Goal: Task Accomplishment & Management: Use online tool/utility

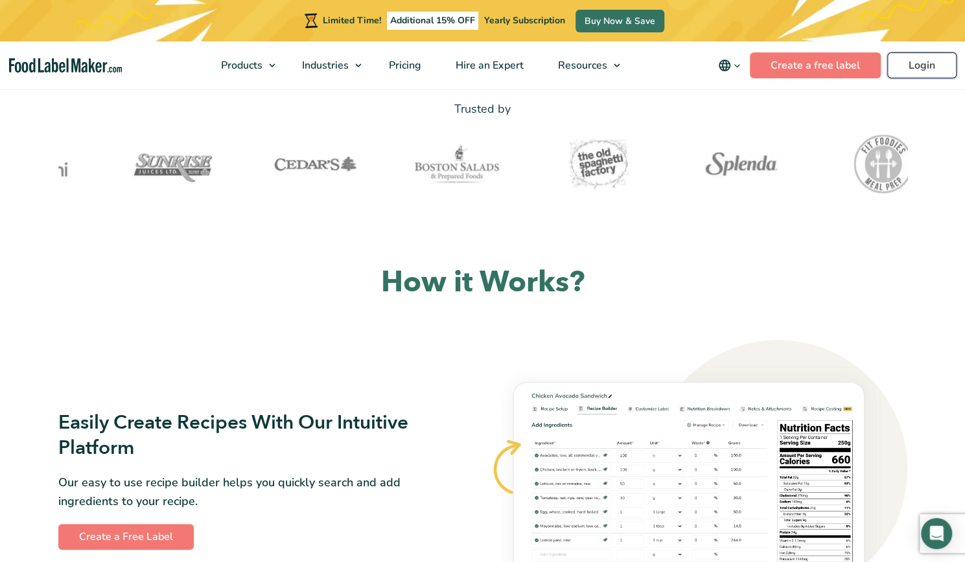
click at [906, 67] on link "Login" at bounding box center [921, 65] width 69 height 26
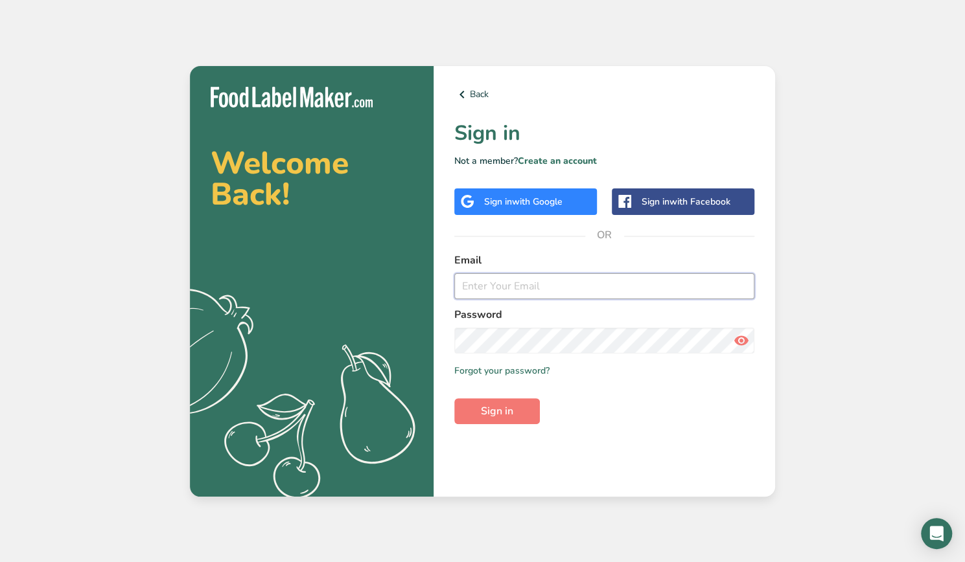
click at [556, 288] on input "email" at bounding box center [604, 286] width 300 height 26
type input "[EMAIL_ADDRESS][DOMAIN_NAME]"
click at [454, 398] on button "Sign in" at bounding box center [497, 411] width 86 height 26
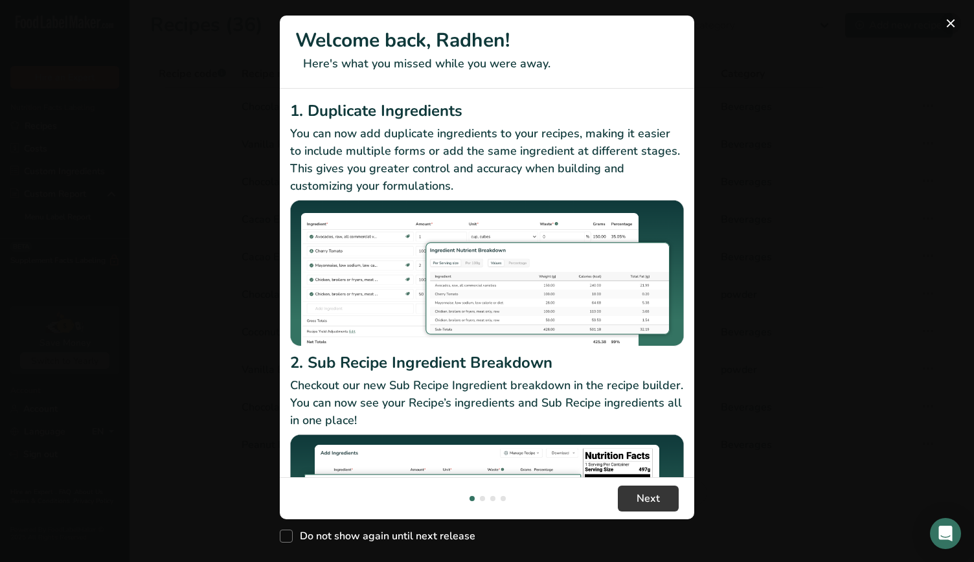
click at [952, 26] on button "New Features" at bounding box center [951, 23] width 21 height 21
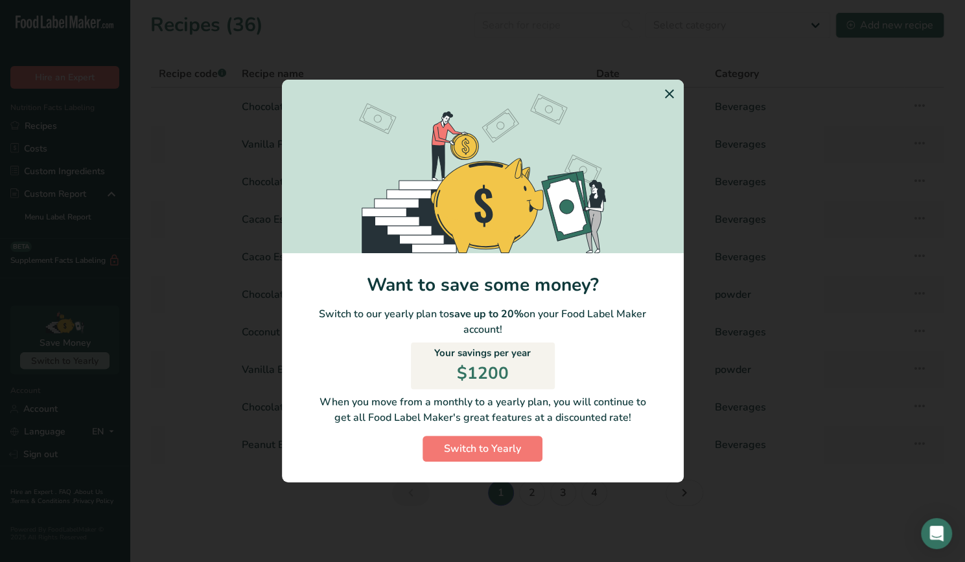
click at [670, 94] on icon "Switch to Yearly Modal" at bounding box center [669, 93] width 16 height 23
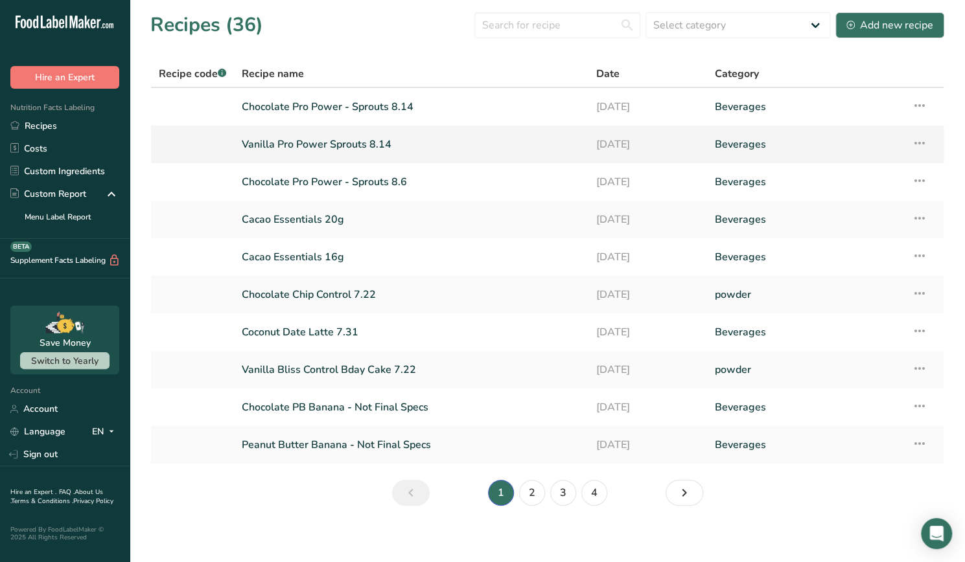
click at [406, 150] on link "Vanilla Pro Power Sprouts 8.14" at bounding box center [411, 144] width 339 height 27
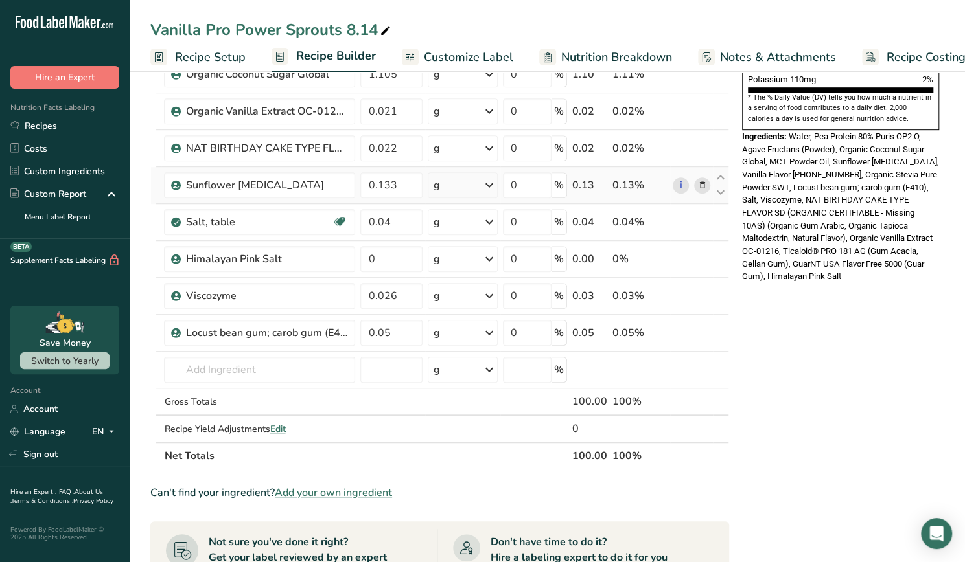
scroll to position [422, 0]
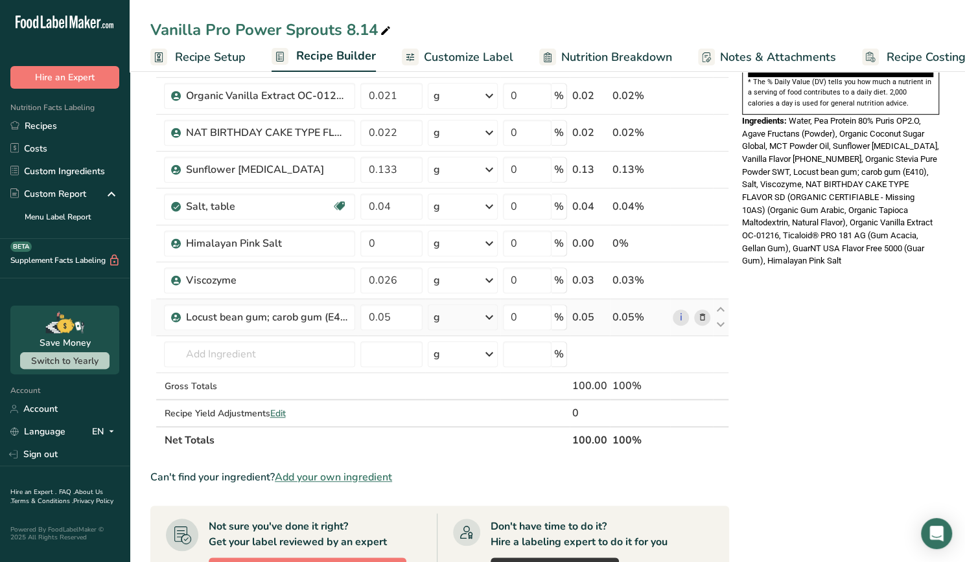
click at [695, 311] on span at bounding box center [702, 318] width 16 height 16
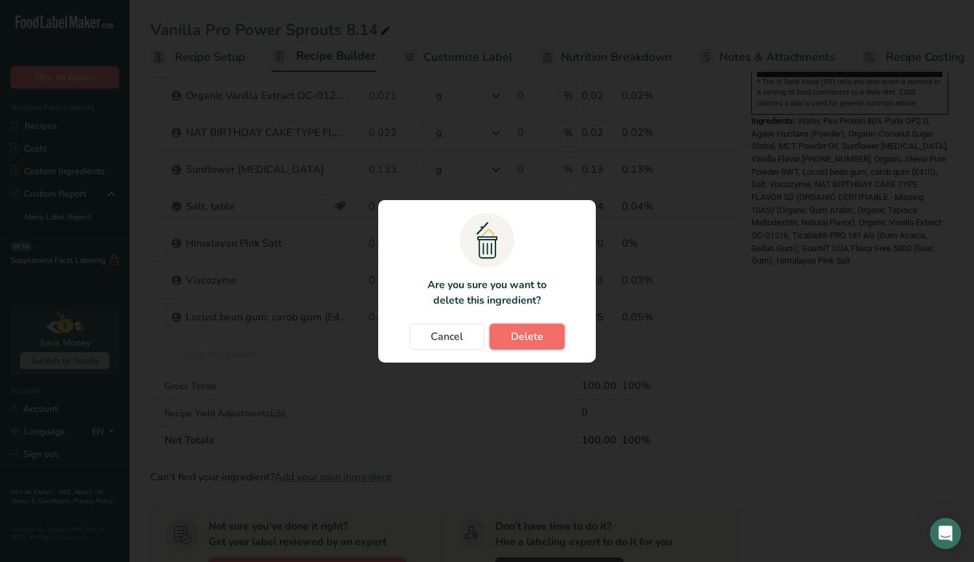
click at [519, 340] on span "Delete" at bounding box center [527, 337] width 32 height 16
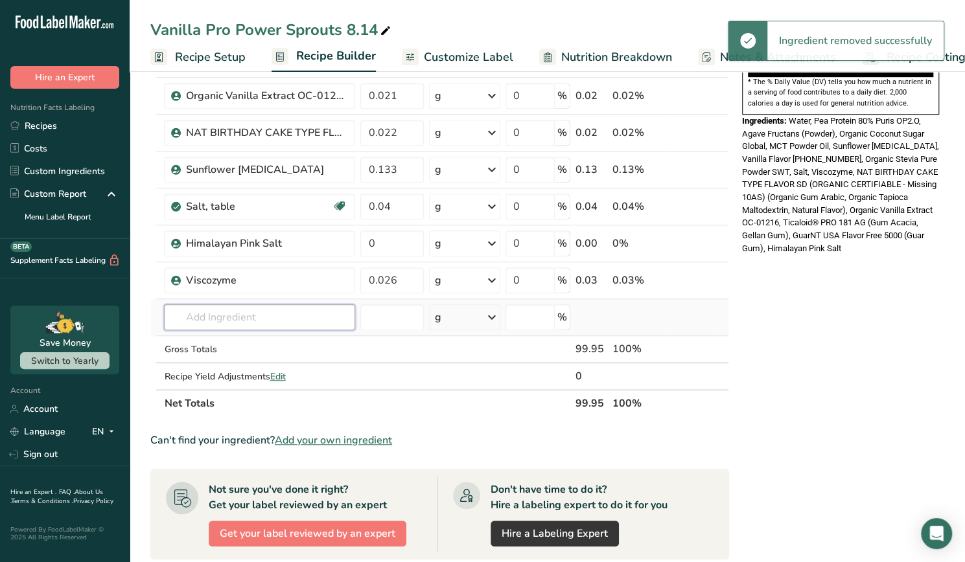
click at [245, 322] on input "text" at bounding box center [259, 317] width 191 height 26
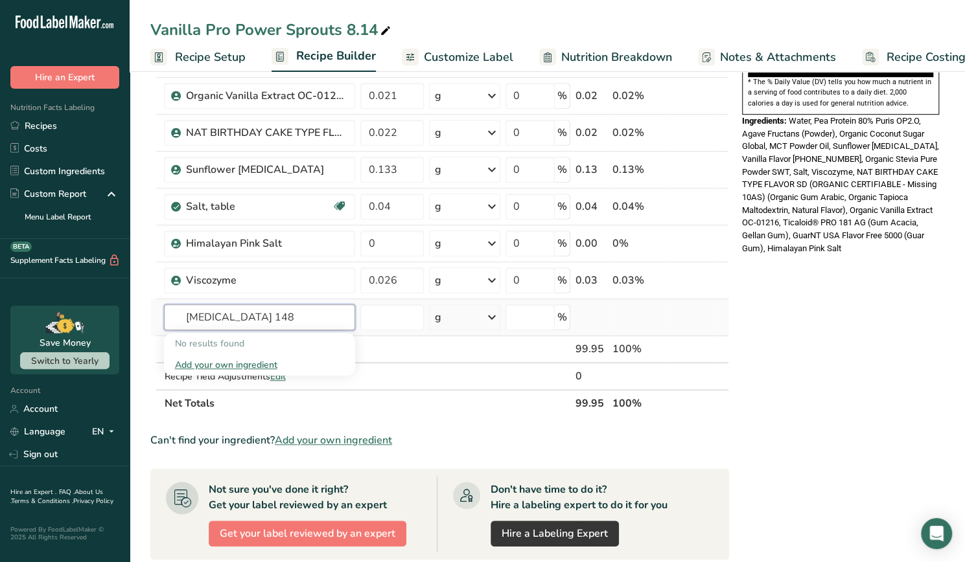
type input "tic 148"
click at [222, 360] on div "Add your own ingredient" at bounding box center [259, 365] width 170 height 14
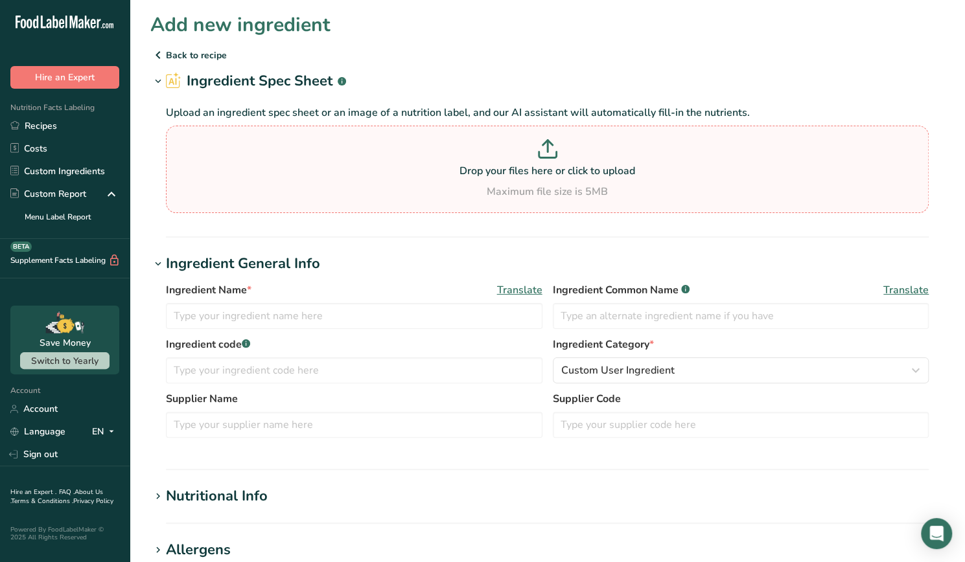
click at [477, 151] on p at bounding box center [547, 151] width 756 height 24
click at [477, 151] on input "Drop your files here or click to upload Maximum file size is 5MB" at bounding box center [547, 169] width 762 height 87
click at [451, 150] on p at bounding box center [547, 151] width 756 height 24
click at [451, 150] on input "Drop your files here or click to upload Maximum file size is 5MB" at bounding box center [547, 169] width 762 height 87
type input "C:\fakepath\Ticaloid PRO 148 OG - 38904904 - TDS.pdf"
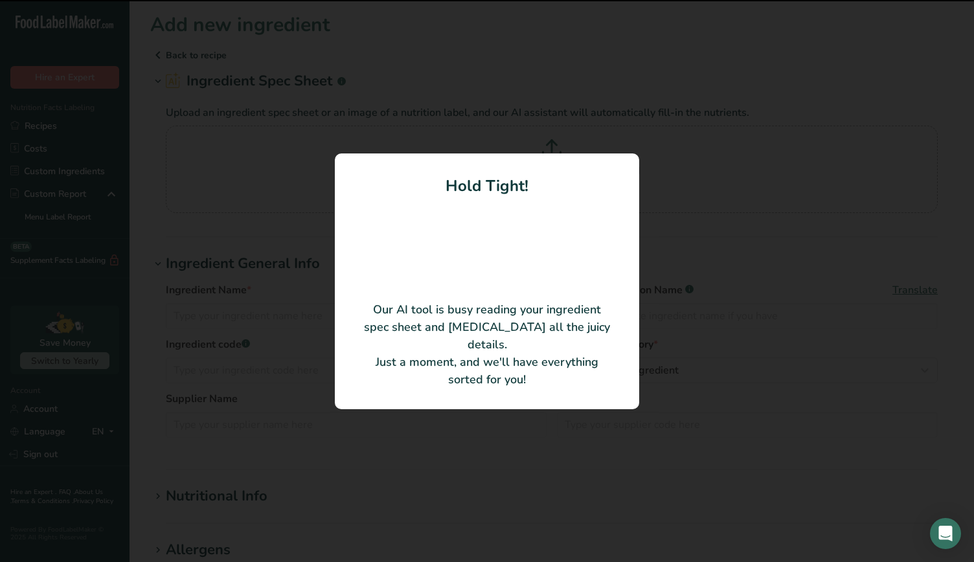
click at [374, 243] on div at bounding box center [487, 250] width 253 height 104
type input "Ticaloid PRO 148 OG"
type input "Ingredion"
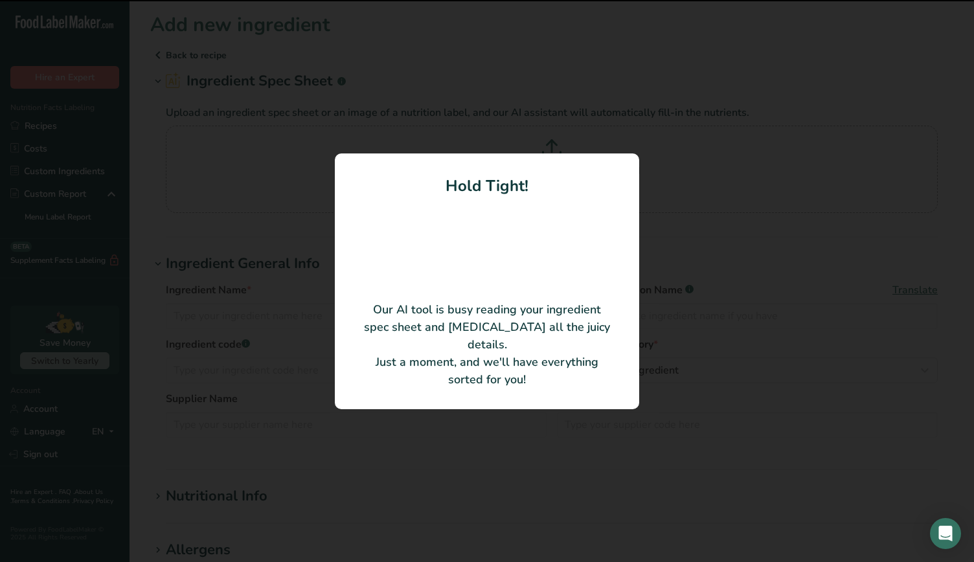
type input "38904904"
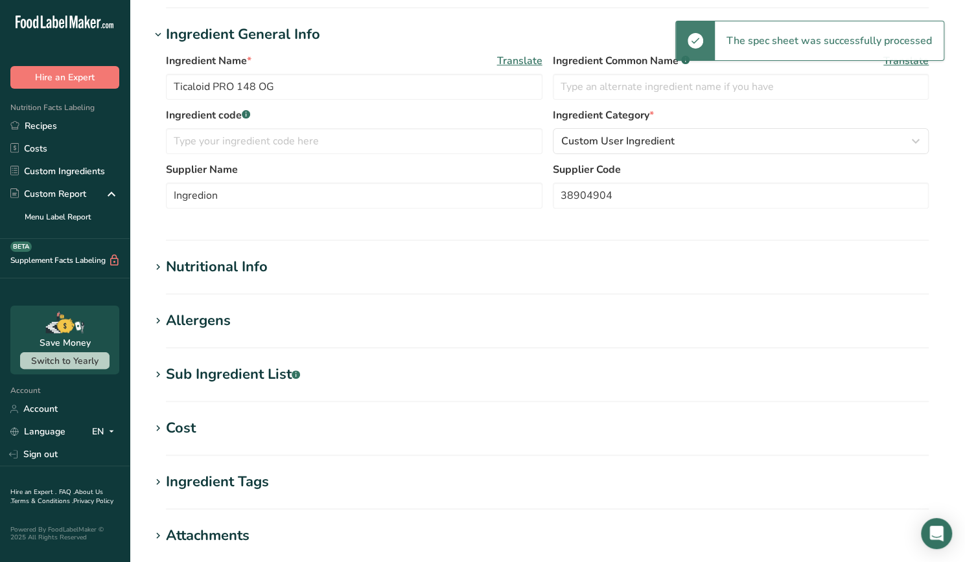
scroll to position [378, 0]
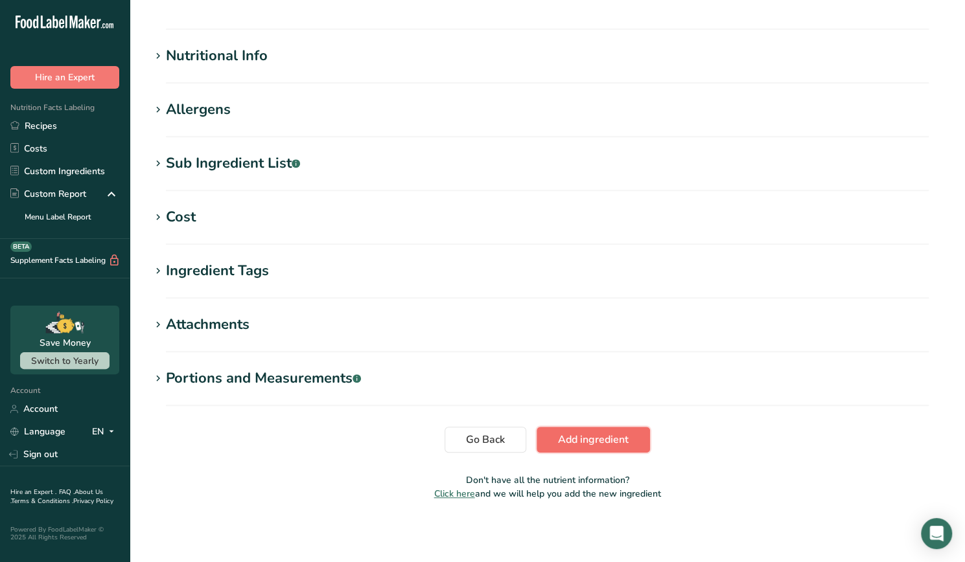
click at [623, 446] on span "Add ingredient" at bounding box center [593, 440] width 71 height 16
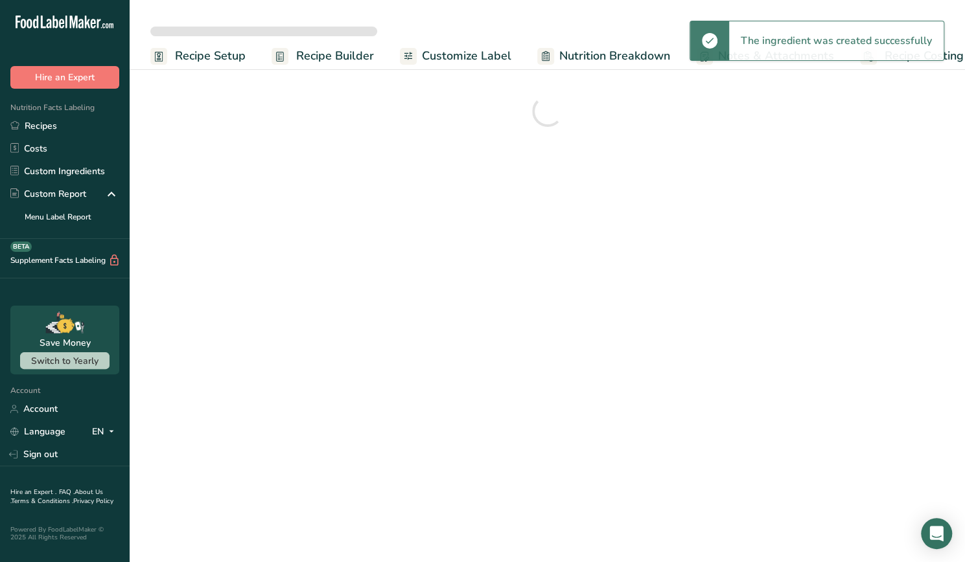
click at [663, 135] on div at bounding box center [547, 111] width 794 height 47
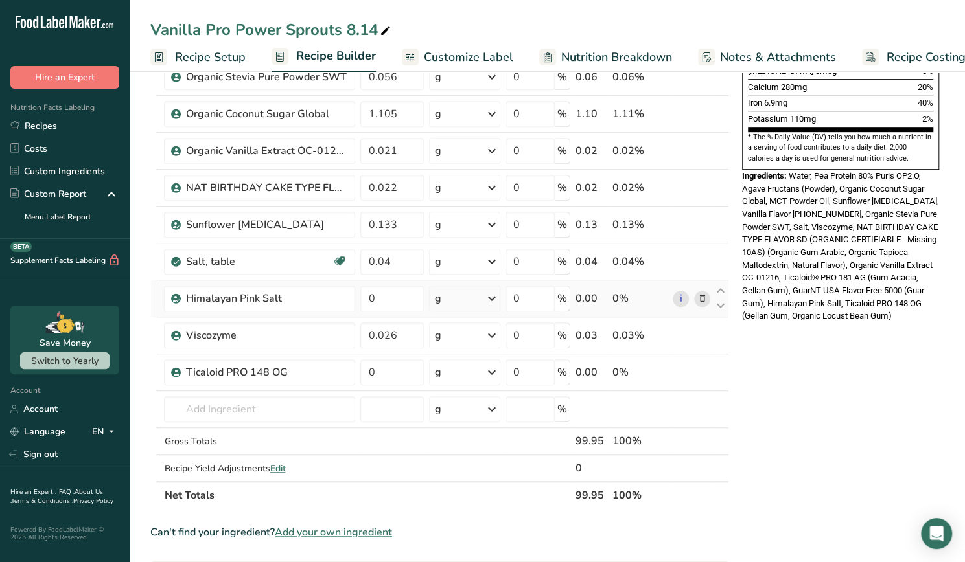
scroll to position [373, 0]
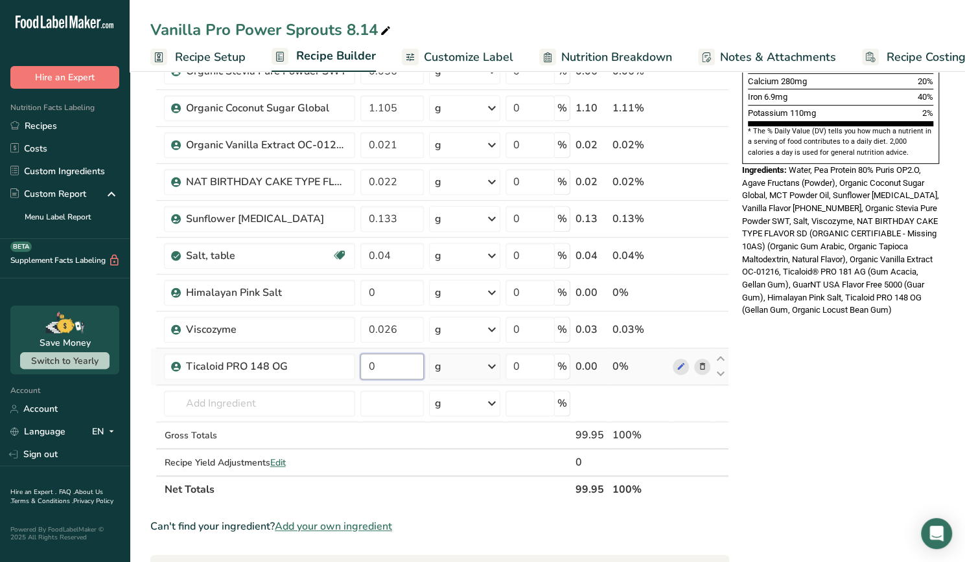
click at [400, 367] on input "0" at bounding box center [391, 367] width 63 height 26
type input "0.05"
click at [851, 444] on div "Nutrition Facts About 1 Serving Per Container Serving Size 360mL Amount Per Ser…" at bounding box center [840, 332] width 207 height 1235
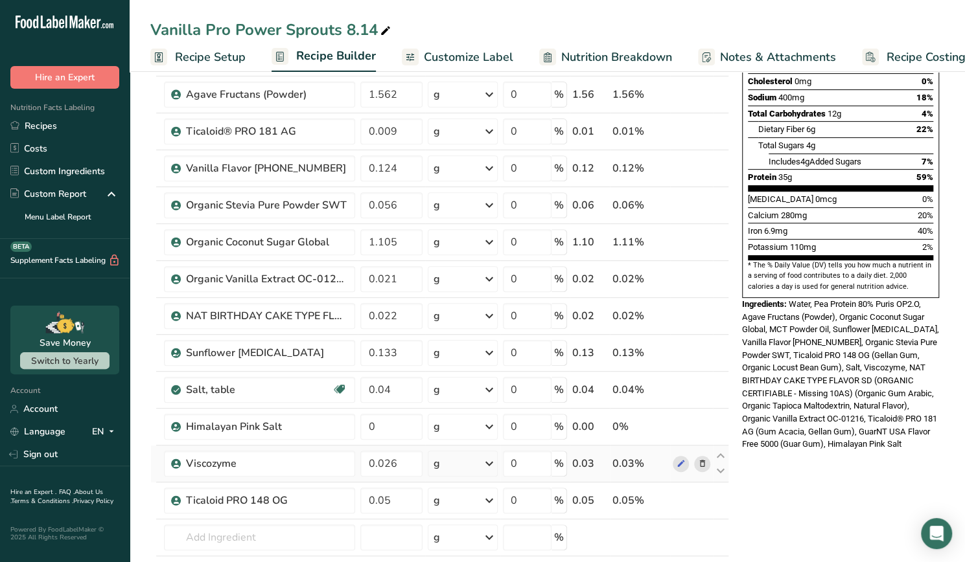
scroll to position [237, 0]
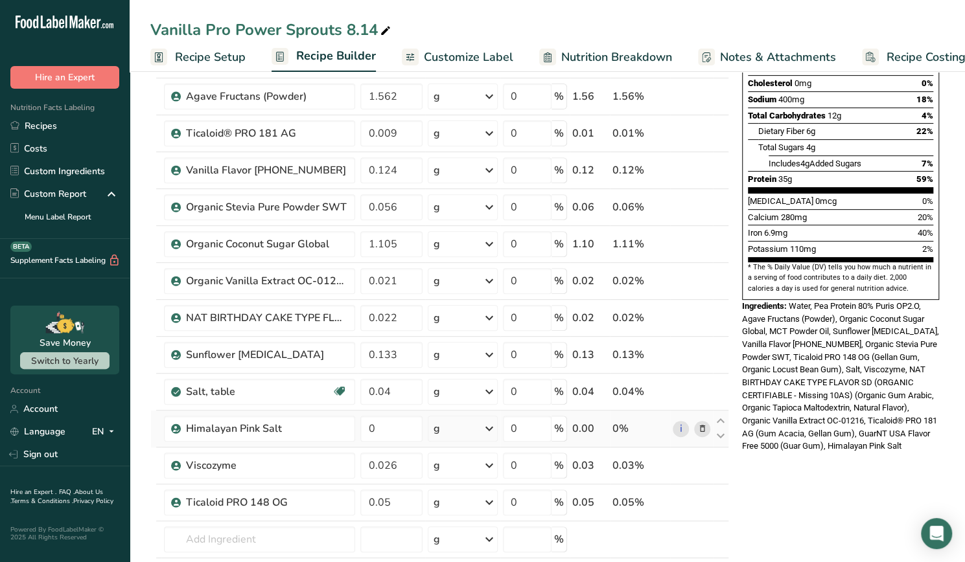
click at [701, 424] on icon at bounding box center [701, 429] width 9 height 14
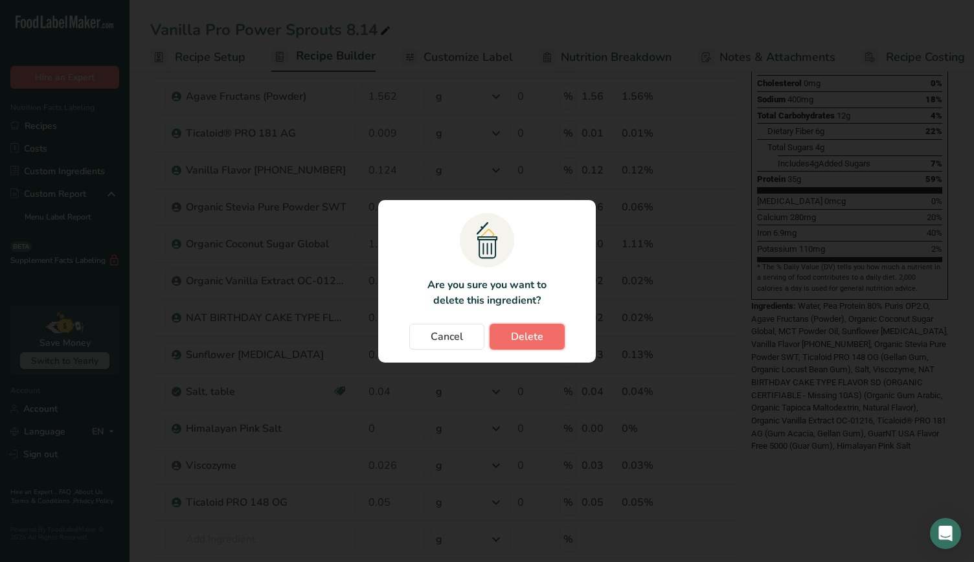
click at [531, 332] on span "Delete" at bounding box center [527, 337] width 32 height 16
type input "0.026"
type input "0.05"
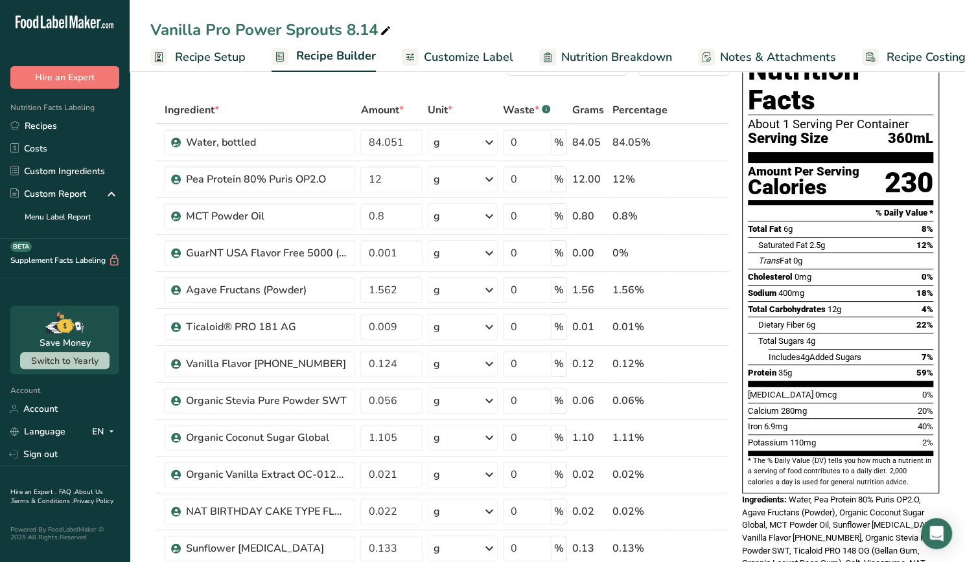
scroll to position [0, 0]
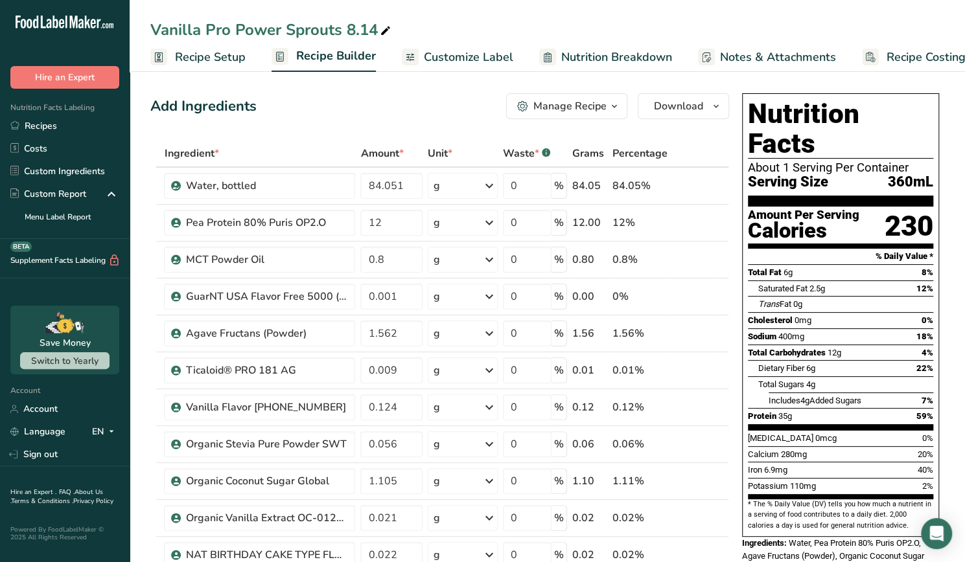
click at [586, 54] on span "Nutrition Breakdown" at bounding box center [616, 57] width 111 height 17
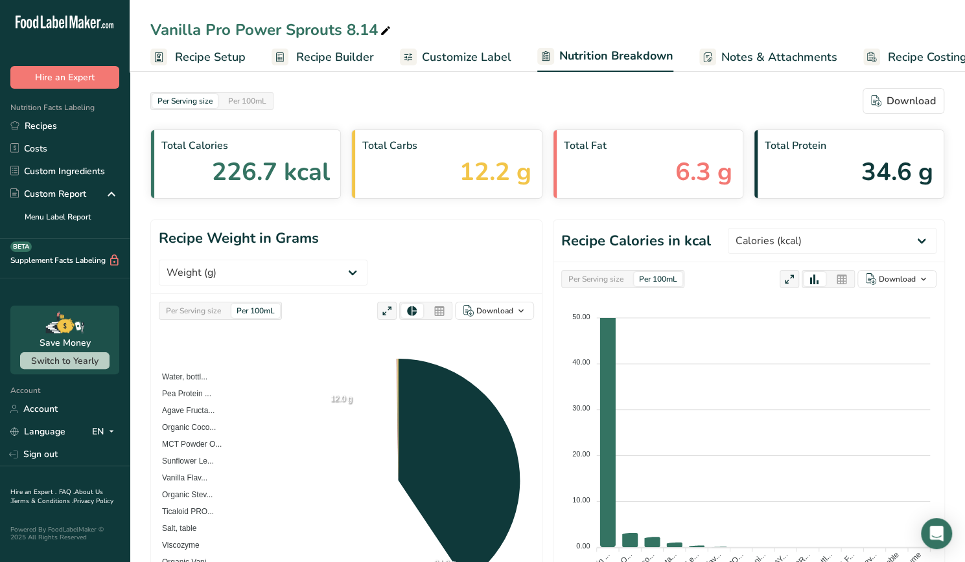
scroll to position [0, 22]
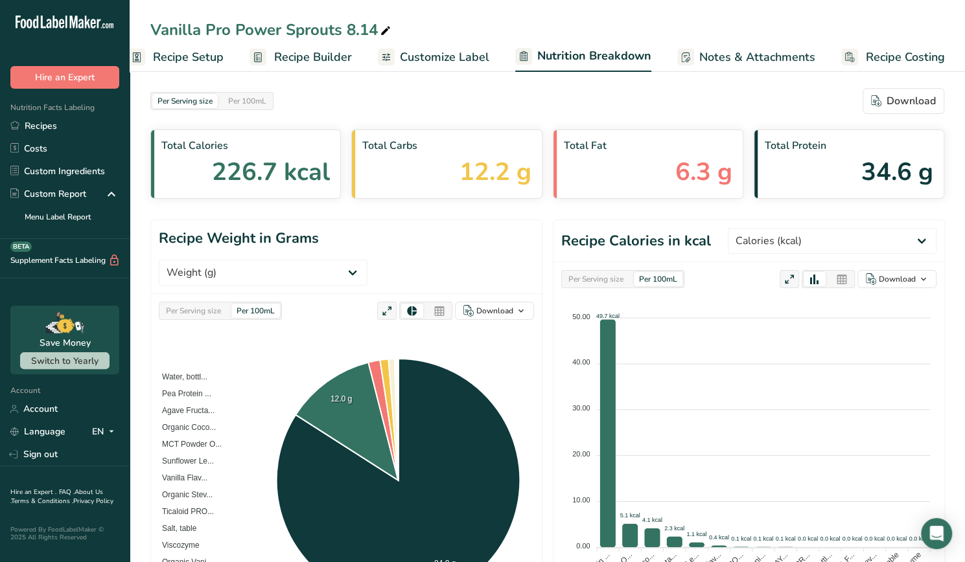
click at [583, 279] on div "Per Serving size" at bounding box center [595, 279] width 65 height 14
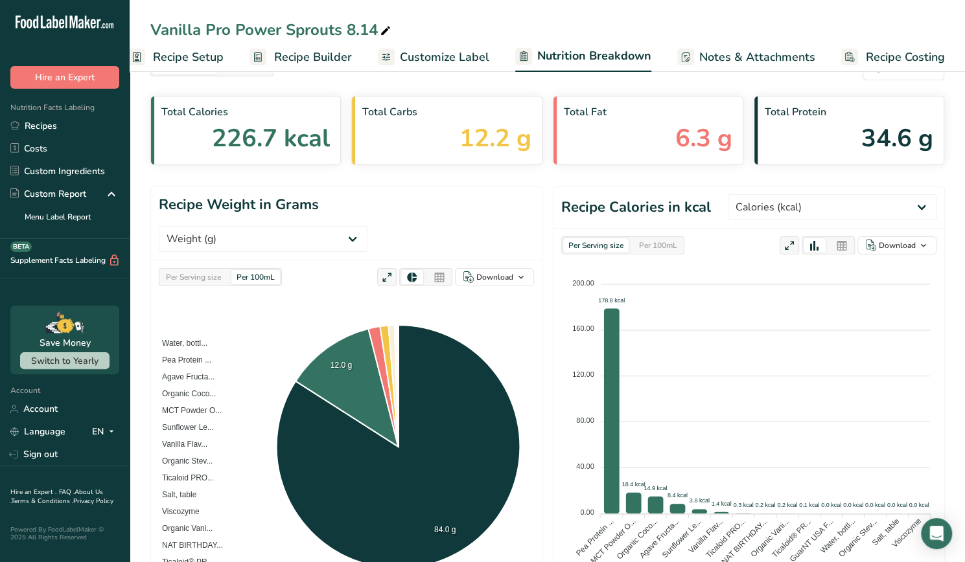
scroll to position [48, 0]
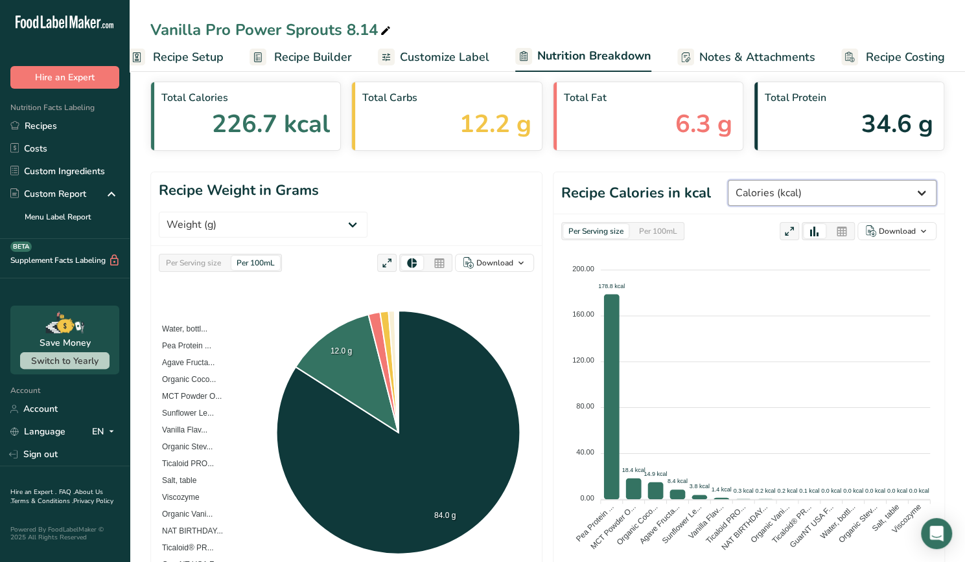
click at [887, 197] on select "Weight (g) Calories (kcal) Energy KJ (kj) Total Fat (g) Saturated Fat (g) Trans…" at bounding box center [832, 193] width 209 height 26
select select "Total Sugars"
click at [775, 180] on select "Weight (g) Calories (kcal) Energy KJ (kj) Total Fat (g) Saturated Fat (g) Trans…" at bounding box center [832, 193] width 209 height 26
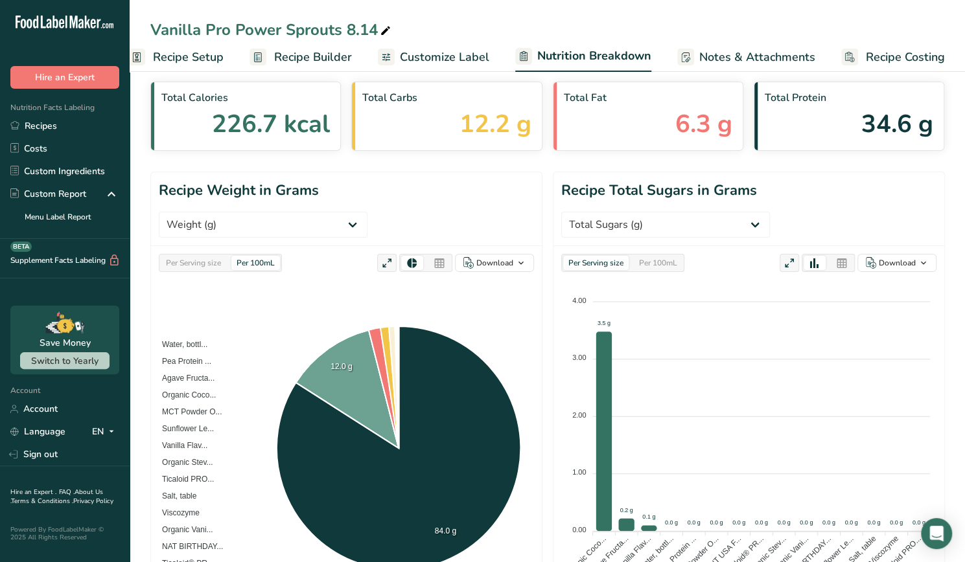
drag, startPoint x: 634, startPoint y: 492, endPoint x: 336, endPoint y: 141, distance: 460.9
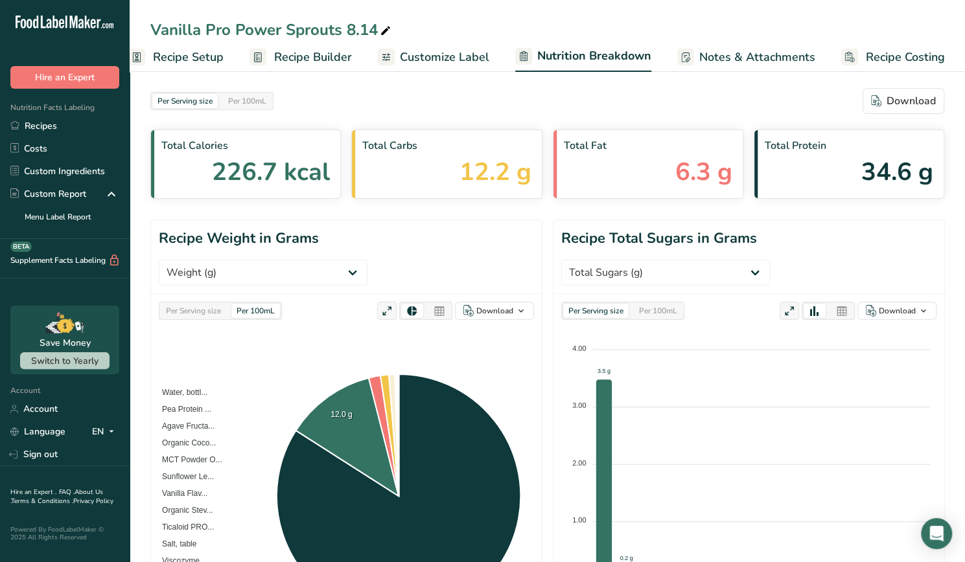
click at [183, 59] on span "Recipe Setup" at bounding box center [188, 57] width 71 height 17
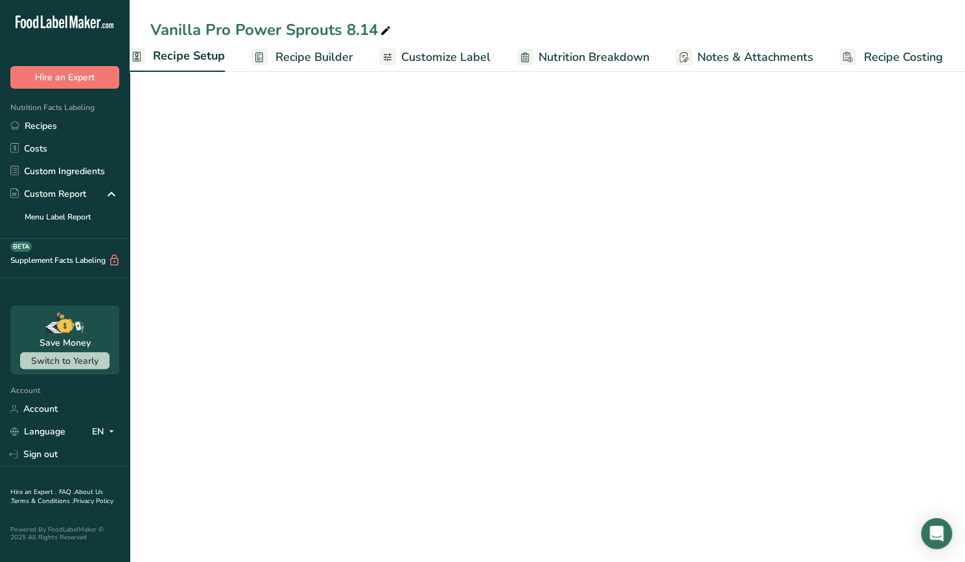
scroll to position [0, 5]
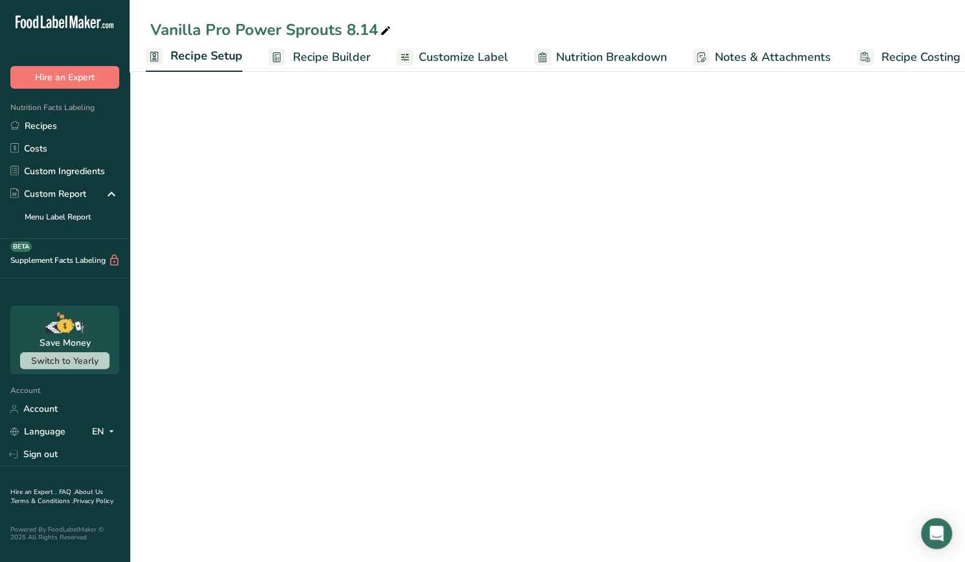
select select "22"
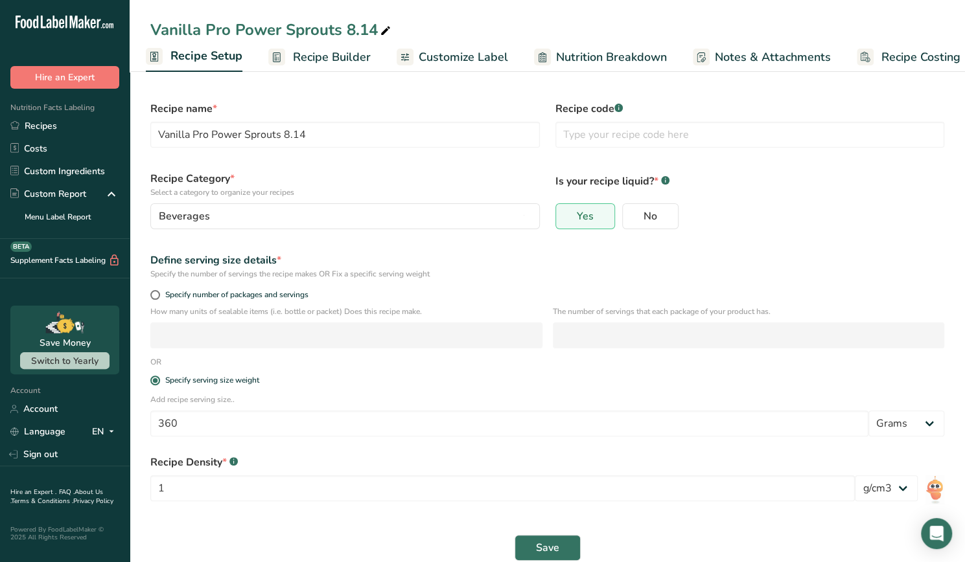
click at [311, 44] on link "Recipe Builder" at bounding box center [319, 57] width 102 height 29
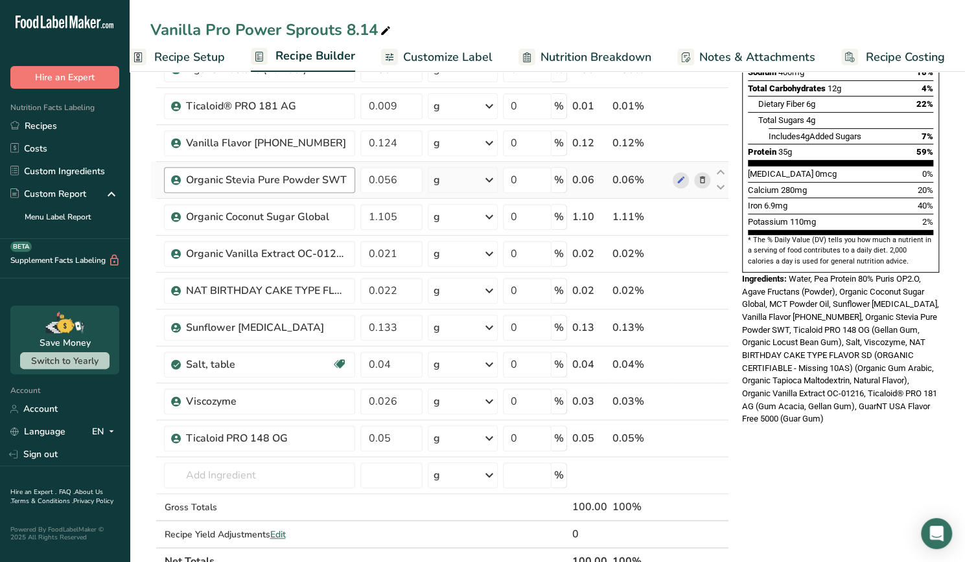
scroll to position [264, 0]
click at [294, 273] on td "NAT BIRTHDAY CAKE TYPE FLAVOR SD (ORGANIC CERTIFIABLE - Missing 10AS)" at bounding box center [259, 291] width 196 height 37
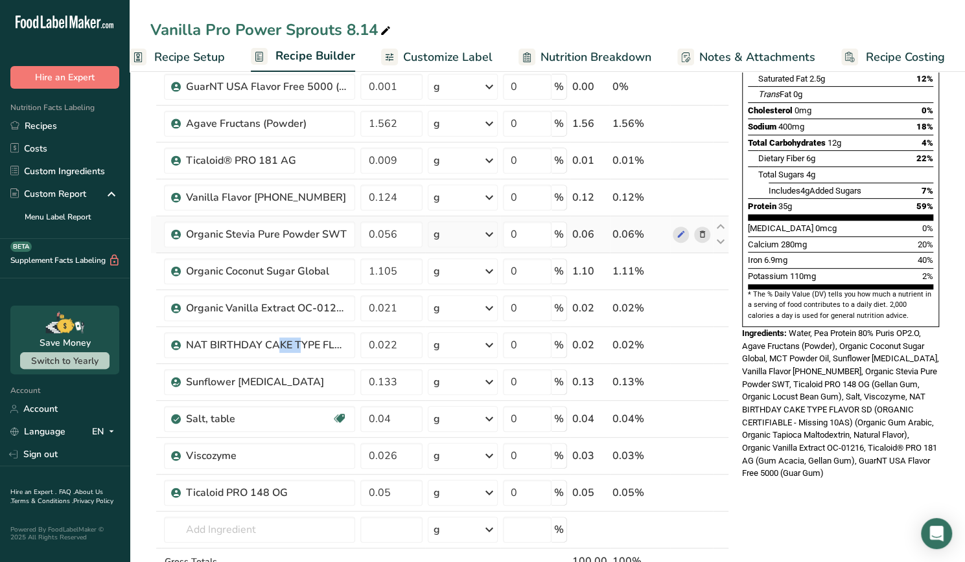
scroll to position [211, 0]
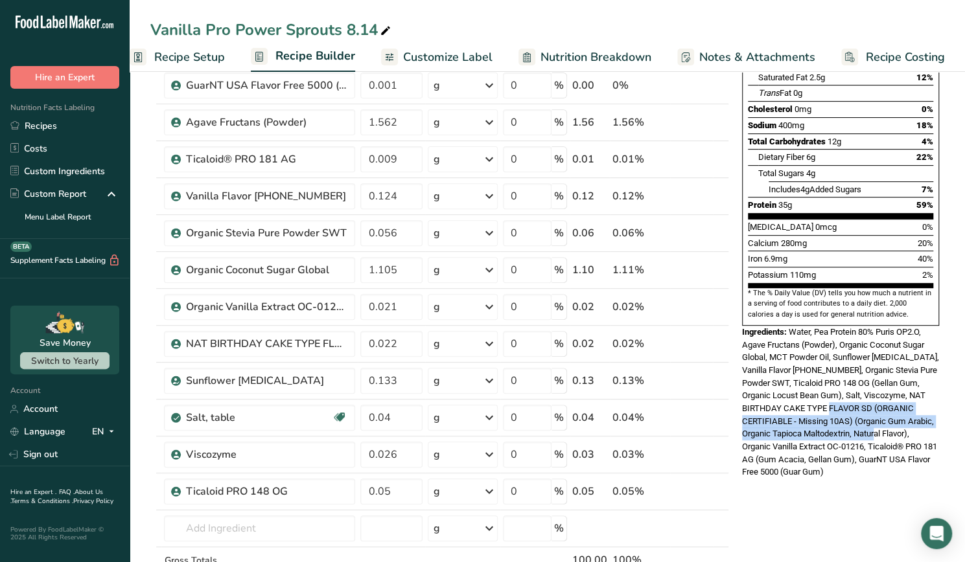
drag, startPoint x: 815, startPoint y: 376, endPoint x: 851, endPoint y: 405, distance: 45.6
click at [851, 405] on span "Water, Pea Protein 80% Puris OP2.O, Agave Fructans (Powder), Organic Coconut Su…" at bounding box center [840, 402] width 197 height 150
click at [373, 28] on div "Vanilla Pro Power Sprouts 8.14" at bounding box center [271, 29] width 243 height 23
type input "Vanilla Pro Power Sprouts 8.15"
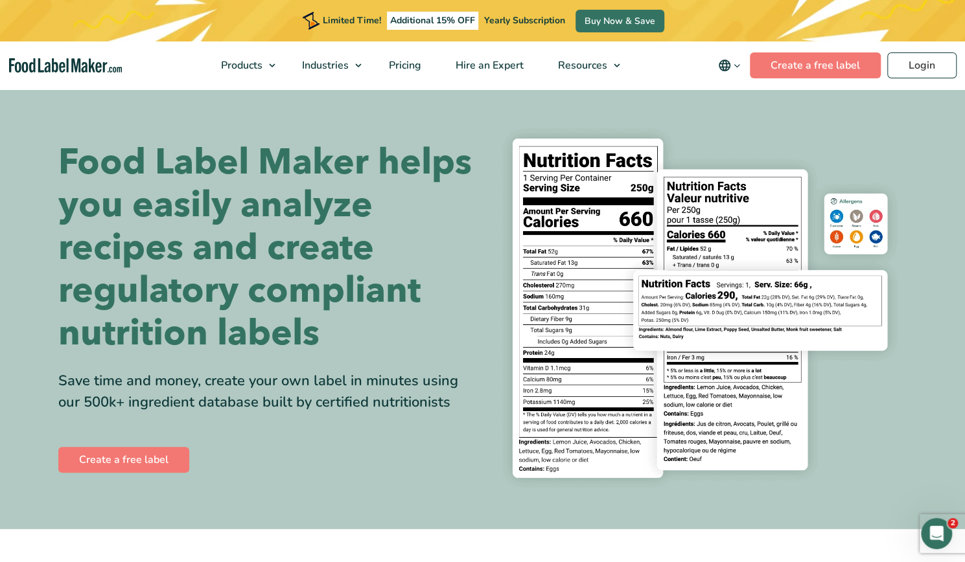
click at [340, 86] on link "Food Manufacturers" at bounding box center [390, 96] width 188 height 25
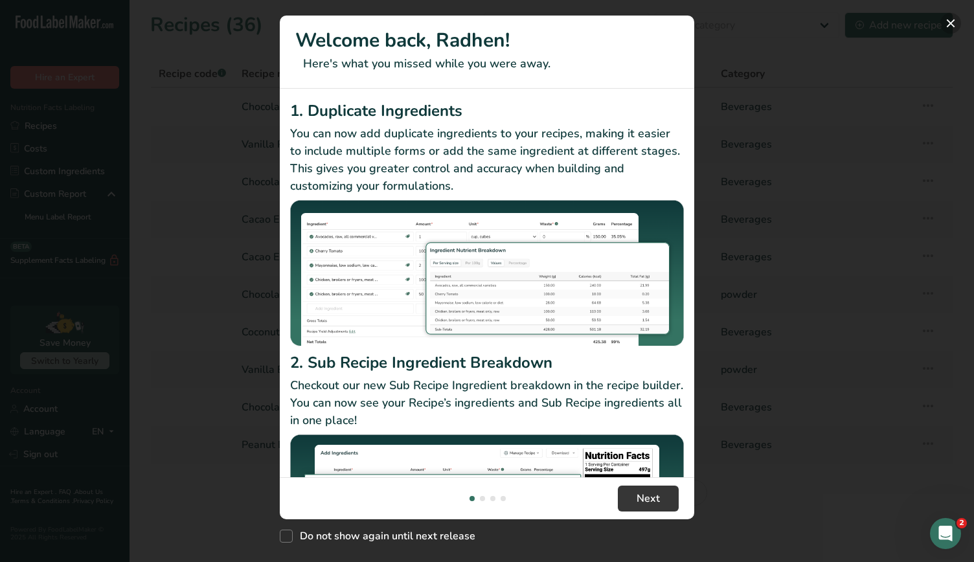
click at [950, 23] on button "New Features" at bounding box center [951, 23] width 21 height 21
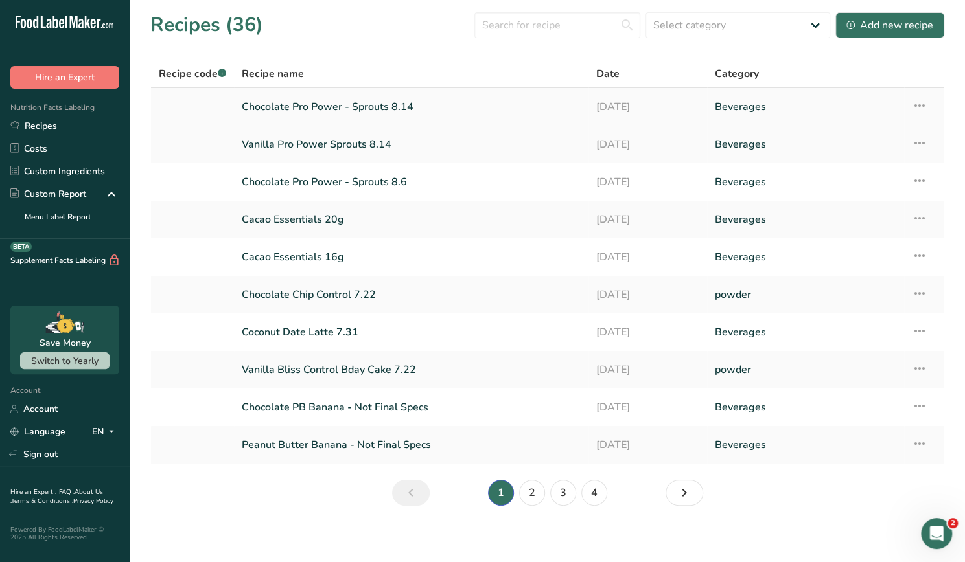
click at [428, 108] on link "Chocolate Pro Power - Sprouts 8.14" at bounding box center [411, 106] width 339 height 27
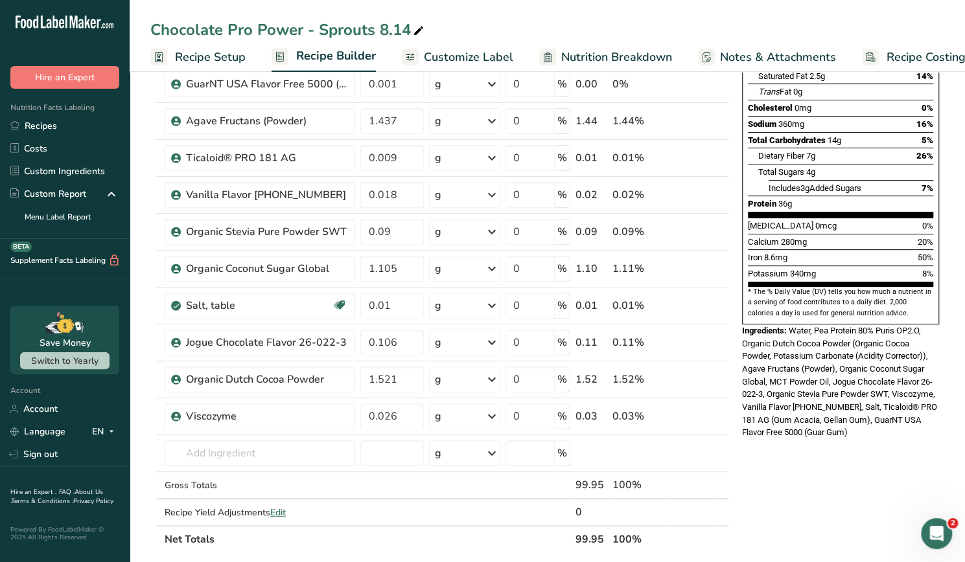
scroll to position [232, 0]
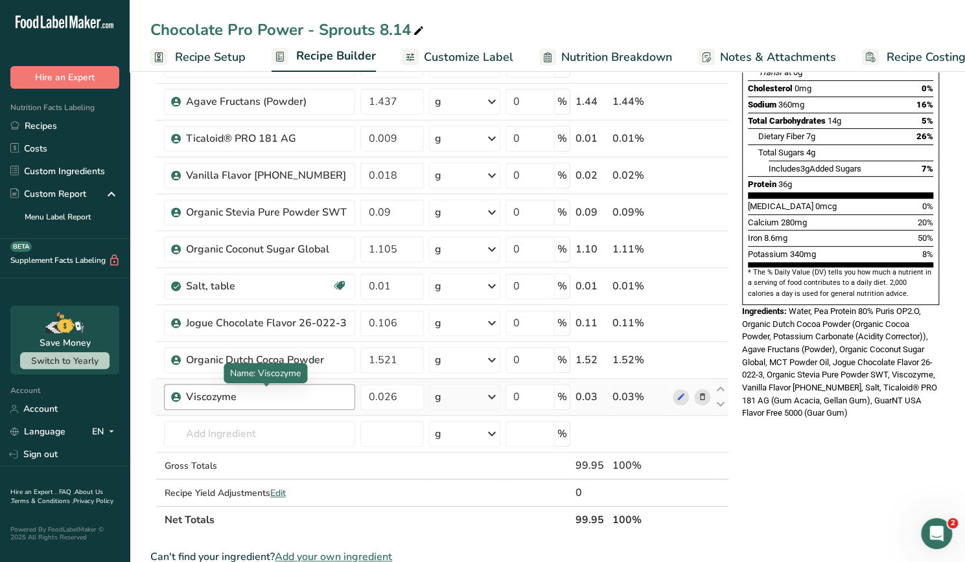
click at [277, 400] on div "Viscozyme" at bounding box center [266, 397] width 162 height 16
click at [247, 426] on input "text" at bounding box center [259, 434] width 191 height 26
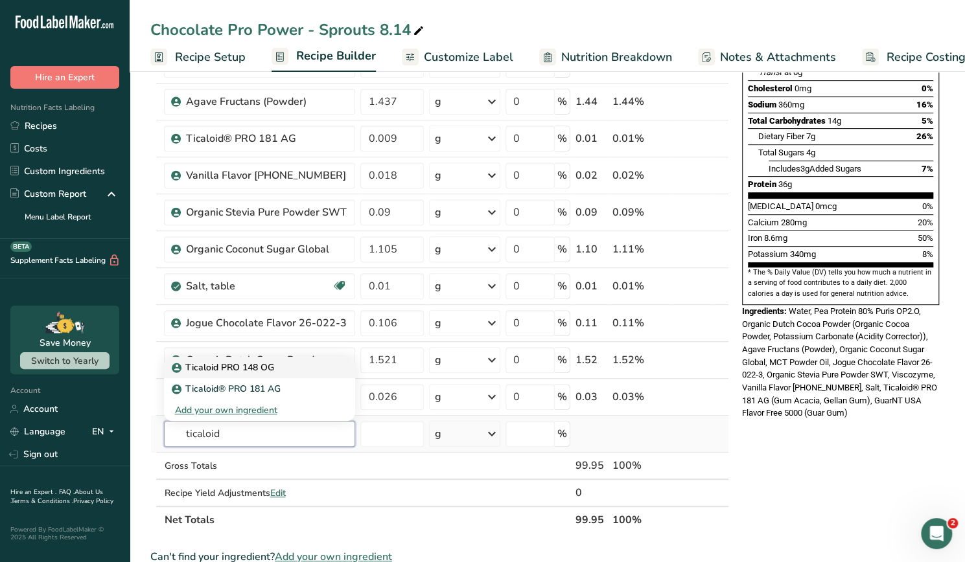
type input "ticaloid"
click at [253, 361] on p "Ticaloid PRO 148 OG" at bounding box center [223, 368] width 99 height 14
type input "Ticaloid PRO 148 OG"
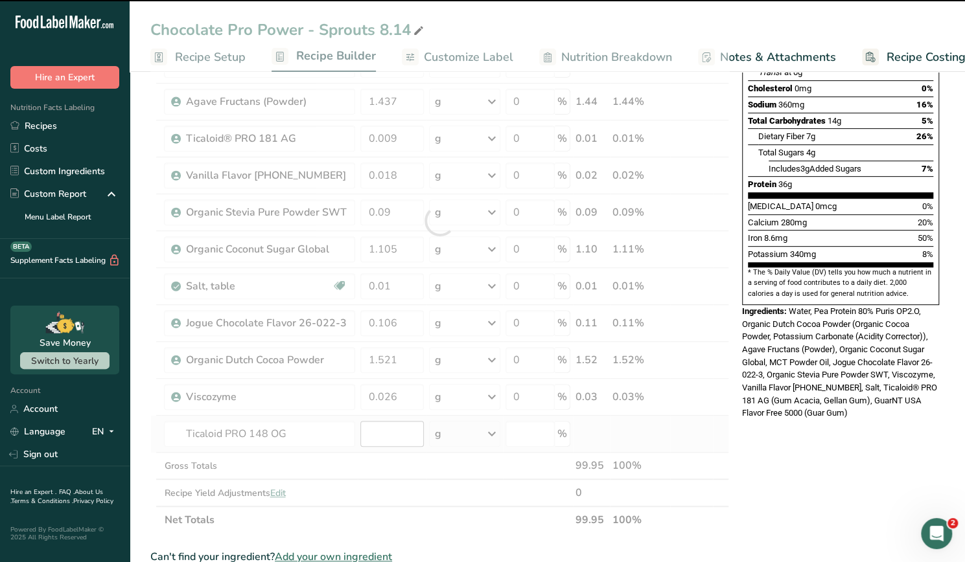
type input "0"
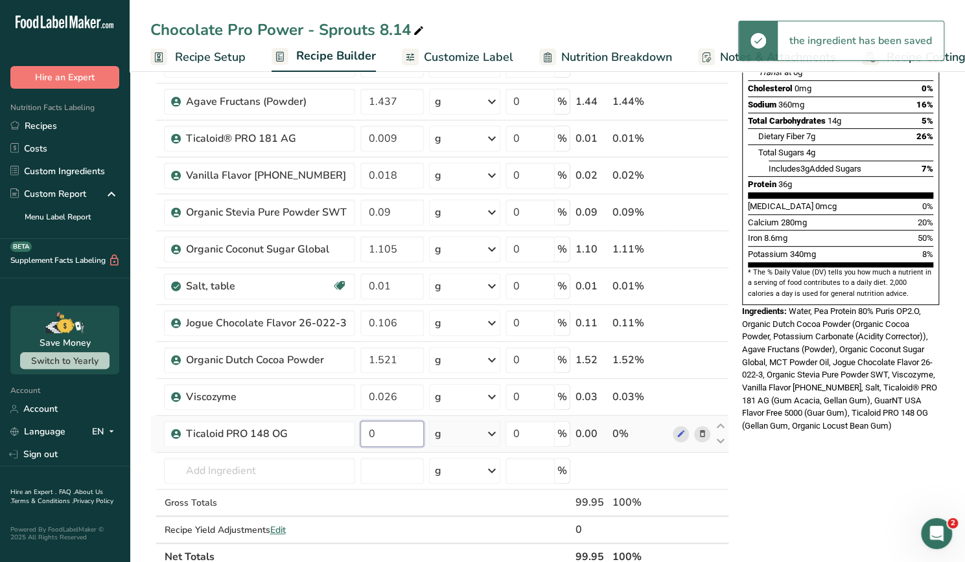
click at [389, 426] on input "0" at bounding box center [391, 434] width 63 height 26
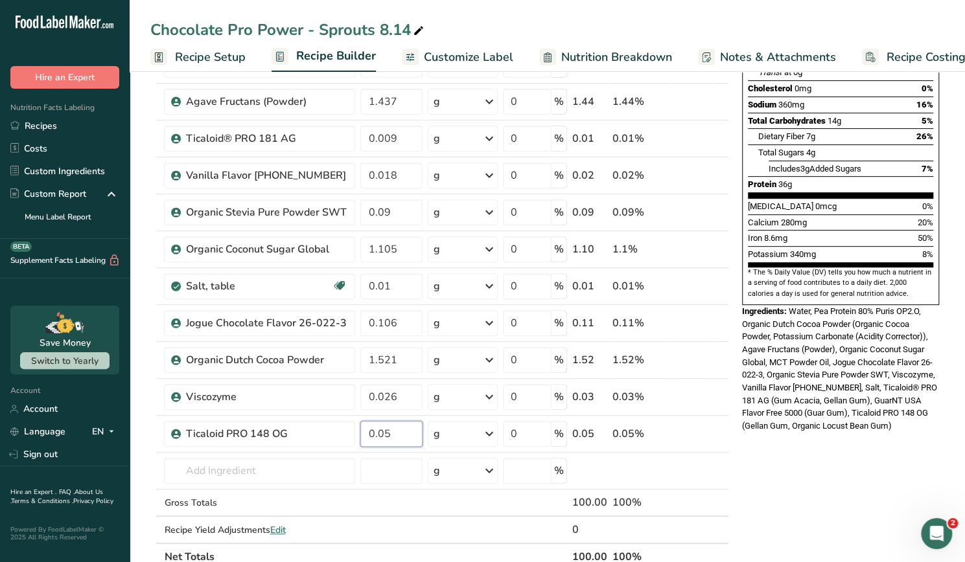
type input "0.05"
click at [762, 487] on div "Nutrition Facts About 1 Serving Per Container Serving Size 360mL Amount Per Ser…" at bounding box center [840, 437] width 207 height 1162
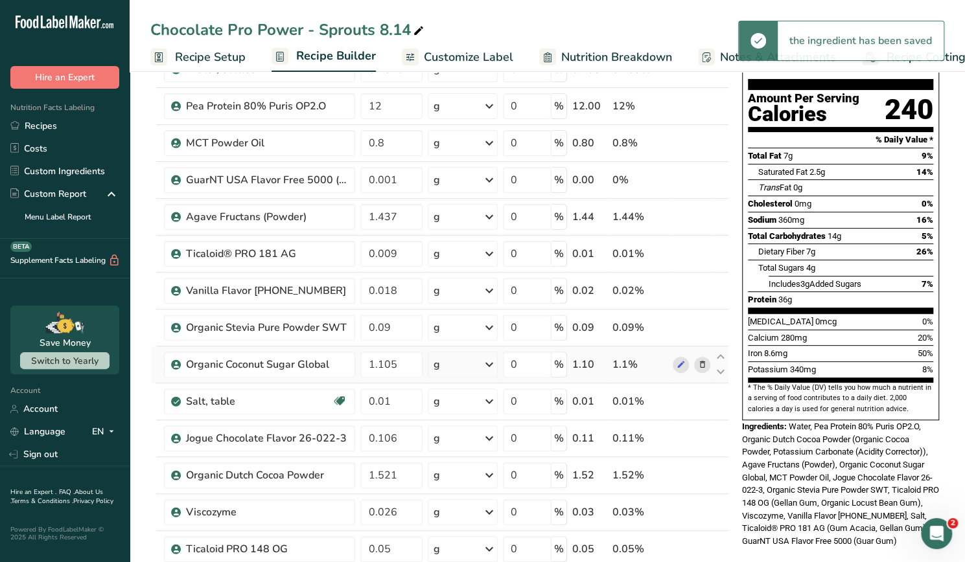
scroll to position [89, 0]
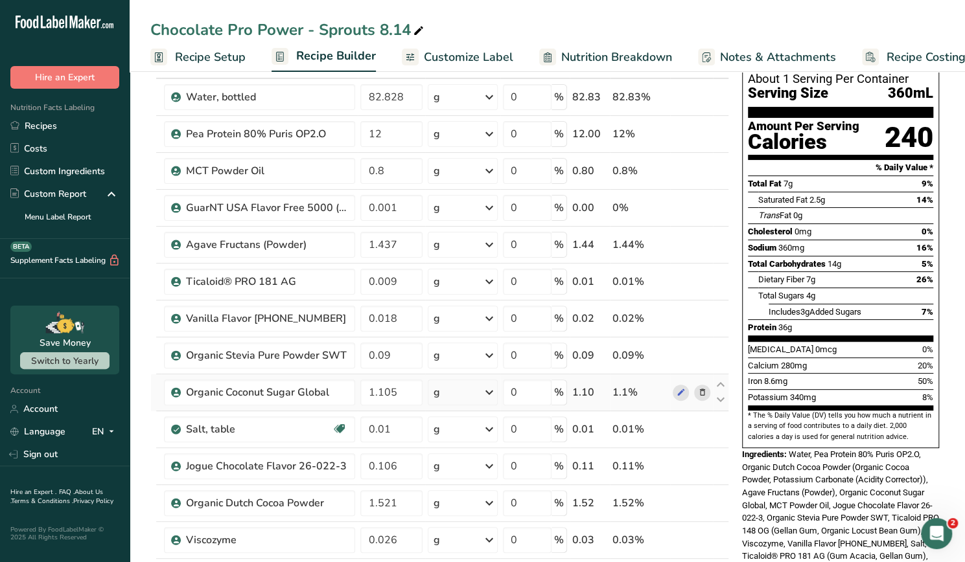
click at [608, 240] on td "1.44" at bounding box center [589, 245] width 40 height 37
click at [599, 58] on span "Nutrition Breakdown" at bounding box center [616, 57] width 111 height 17
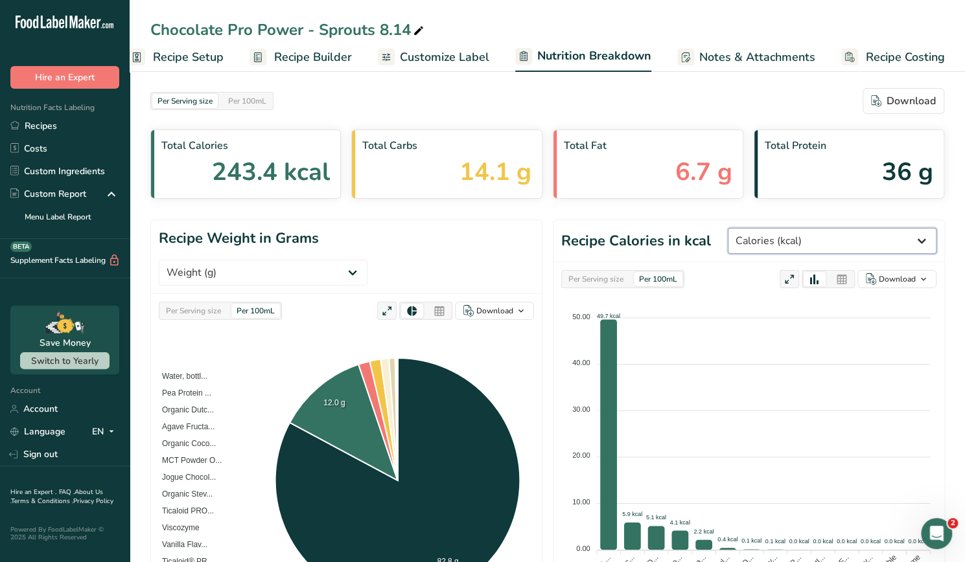
click at [854, 239] on select "Weight (g) Calories (kcal) Energy KJ (kj) Total Fat (g) Saturated Fat (g) Trans…" at bounding box center [832, 241] width 209 height 26
select select "Total Sugars"
click at [775, 228] on select "Weight (g) Calories (kcal) Energy KJ (kj) Total Fat (g) Saturated Fat (g) Trans…" at bounding box center [832, 241] width 209 height 26
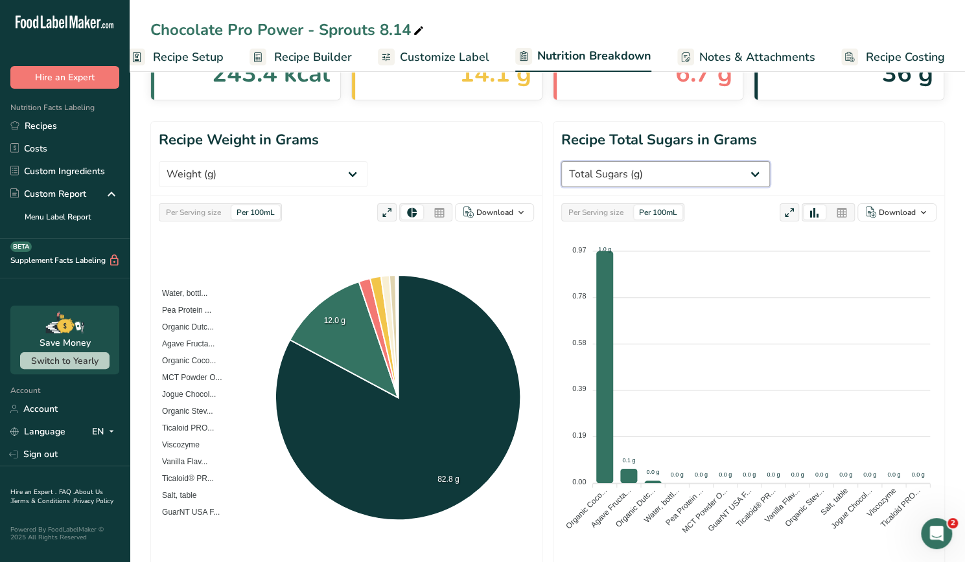
scroll to position [82, 0]
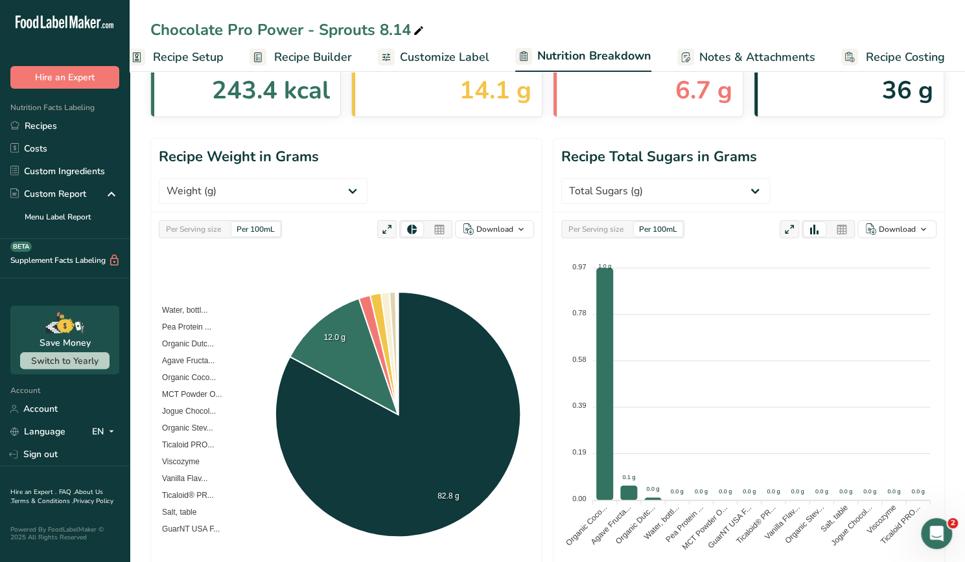
click at [591, 222] on div "Per Serving size" at bounding box center [595, 229] width 65 height 14
click at [288, 65] on link "Recipe Builder" at bounding box center [300, 57] width 102 height 29
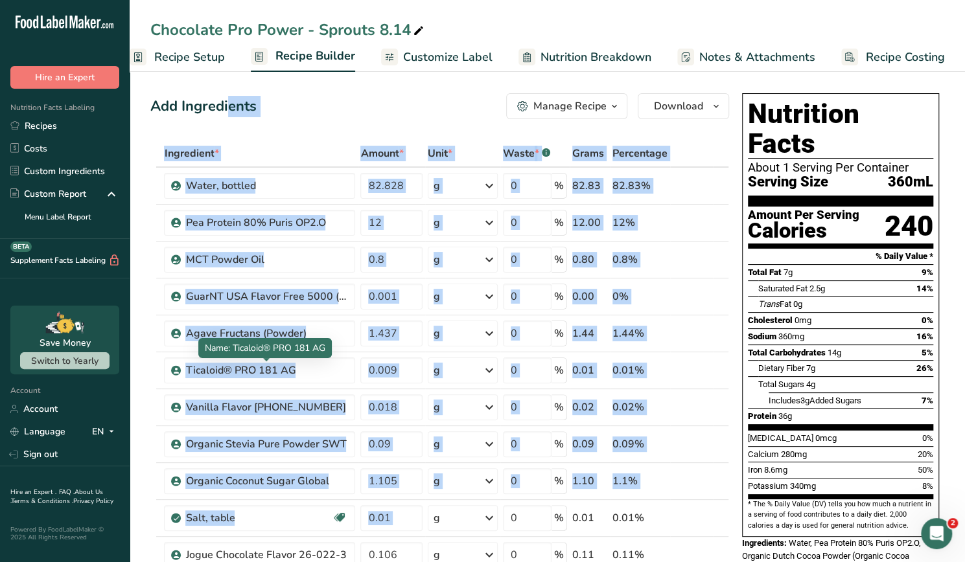
drag, startPoint x: 435, startPoint y: 360, endPoint x: 203, endPoint y: -42, distance: 464.0
click at [286, 96] on div "Add Ingredients Manage Recipe Delete Recipe Duplicate Recipe Scale Recipe Save …" at bounding box center [439, 106] width 579 height 26
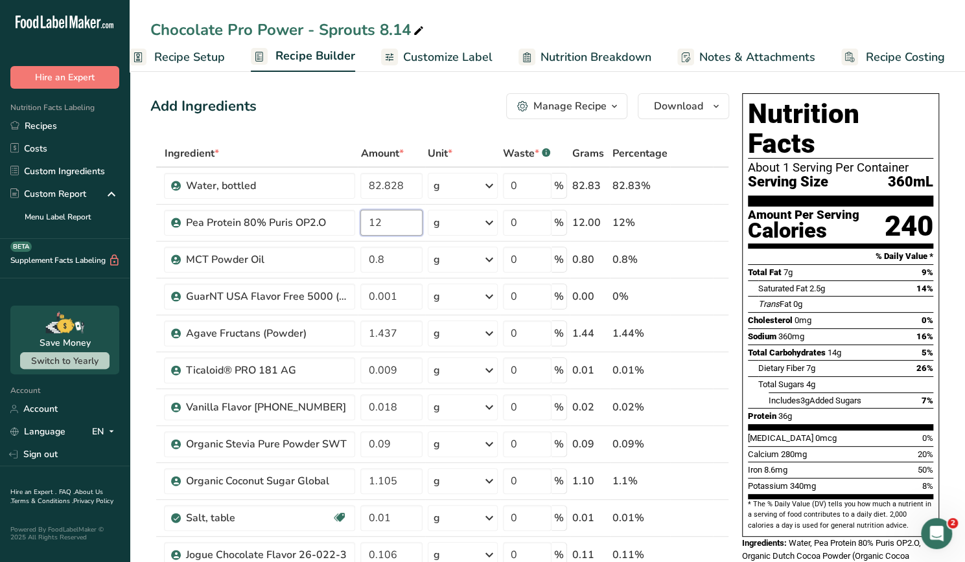
drag, startPoint x: 360, startPoint y: 156, endPoint x: 87, endPoint y: -55, distance: 345.5
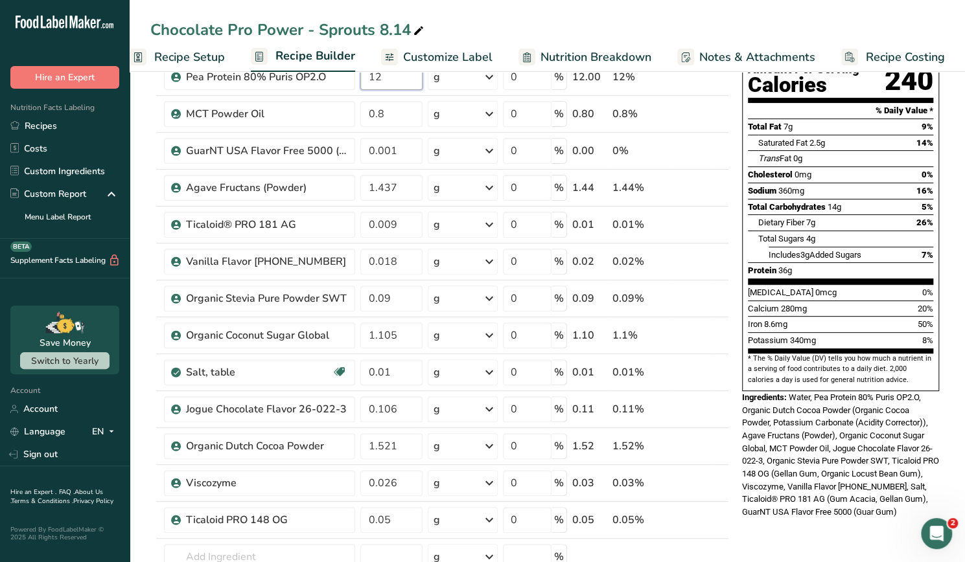
scroll to position [146, 0]
click at [907, 404] on span "Water, Pea Protein 80% Puris OP2.O, Organic Dutch Cocoa Powder (Organic Cocoa P…" at bounding box center [840, 454] width 197 height 124
drag, startPoint x: 797, startPoint y: 372, endPoint x: 867, endPoint y: 385, distance: 71.7
click at [867, 392] on span "Water, Pea Protein 80% Puris OP2.O, Organic Dutch Cocoa Powder (Organic Cocoa P…" at bounding box center [840, 454] width 197 height 124
drag, startPoint x: 771, startPoint y: 399, endPoint x: 843, endPoint y: 398, distance: 71.9
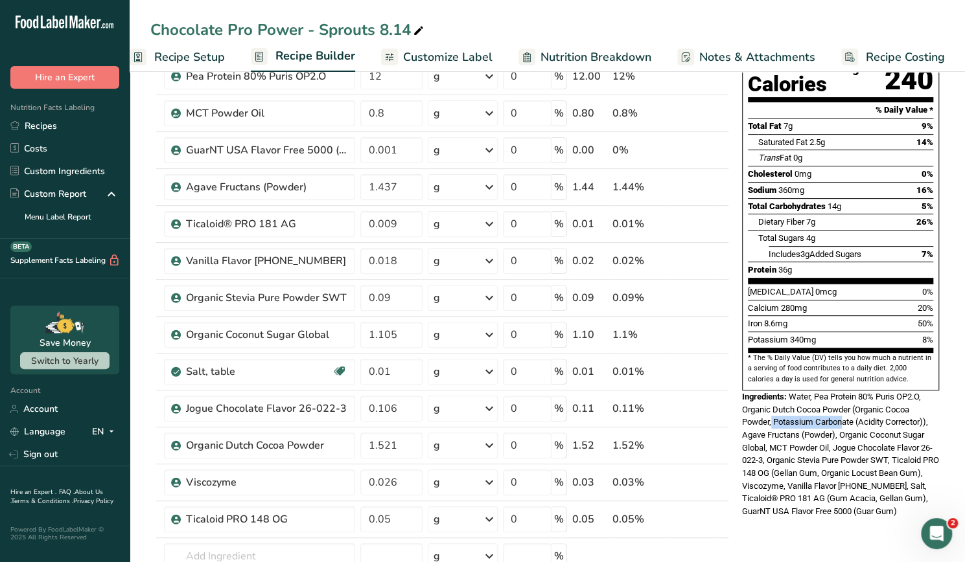
click at [843, 398] on span "Water, Pea Protein 80% Puris OP2.O, Organic Dutch Cocoa Powder (Organic Cocoa P…" at bounding box center [840, 454] width 197 height 124
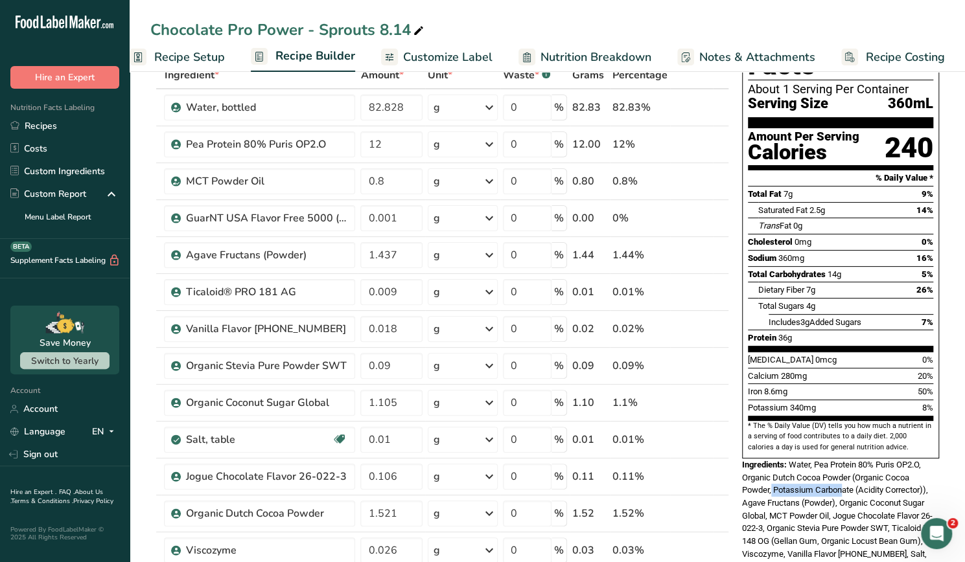
scroll to position [79, 0]
click at [870, 473] on span "Water, Pea Protein 80% Puris OP2.O, Organic Dutch Cocoa Powder (Organic Cocoa P…" at bounding box center [840, 521] width 197 height 124
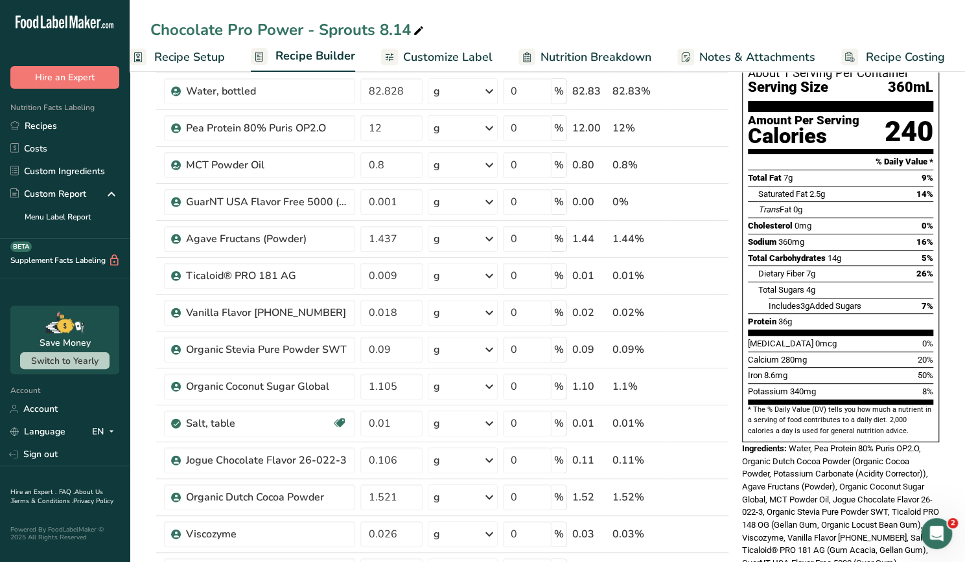
scroll to position [95, 0]
drag, startPoint x: 843, startPoint y: 460, endPoint x: 880, endPoint y: 461, distance: 36.9
click at [880, 461] on span "Water, Pea Protein 80% Puris OP2.O, Organic Dutch Cocoa Powder (Organic Cocoa P…" at bounding box center [840, 505] width 197 height 124
drag, startPoint x: 774, startPoint y: 474, endPoint x: 879, endPoint y: 479, distance: 105.1
click at [879, 479] on div "Ingredients: Water, Pea Protein 80% Puris OP2.O, Organic Dutch Cocoa Powder (Or…" at bounding box center [840, 506] width 197 height 128
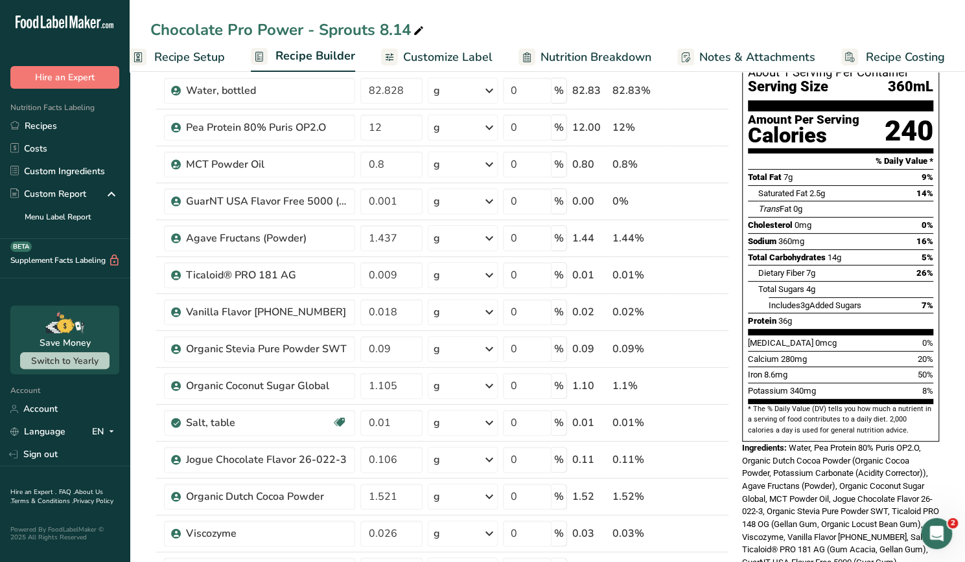
click at [823, 494] on span "Water, Pea Protein 80% Puris OP2.O, Organic Dutch Cocoa Powder (Organic Cocoa P…" at bounding box center [840, 505] width 197 height 124
click at [411, 32] on span at bounding box center [419, 31] width 16 height 16
type input "Chocolate Pro Power - Sprouts 8.15"
click at [490, 13] on div "Chocolate Pro Power - Sprouts 8.15 Recipe Setup Recipe Builder Customize Label …" at bounding box center [547, 36] width 835 height 72
click at [497, 153] on icon at bounding box center [489, 164] width 16 height 23
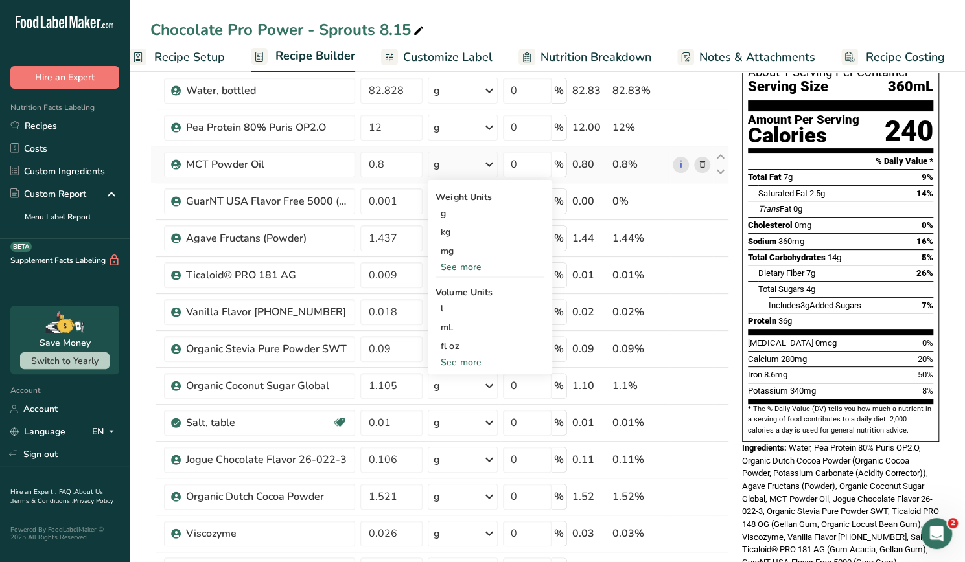
click at [497, 153] on icon at bounding box center [489, 164] width 16 height 23
